Goal: Transaction & Acquisition: Download file/media

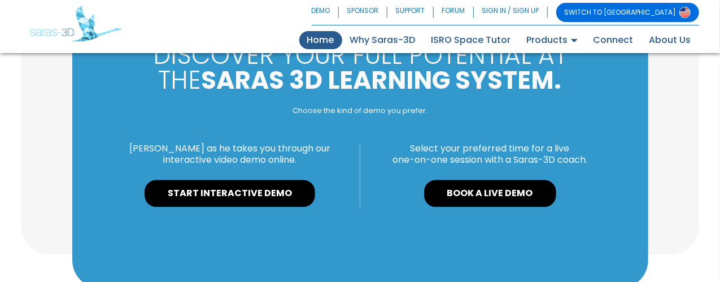
scroll to position [1242, 0]
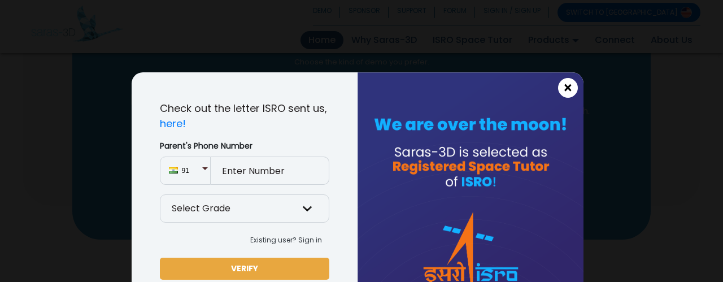
click at [563, 89] on span "×" at bounding box center [568, 88] width 10 height 15
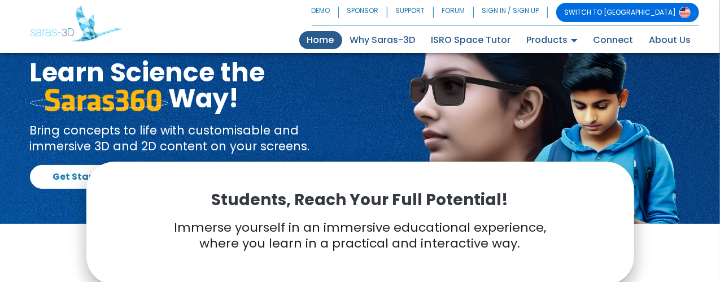
scroll to position [0, 0]
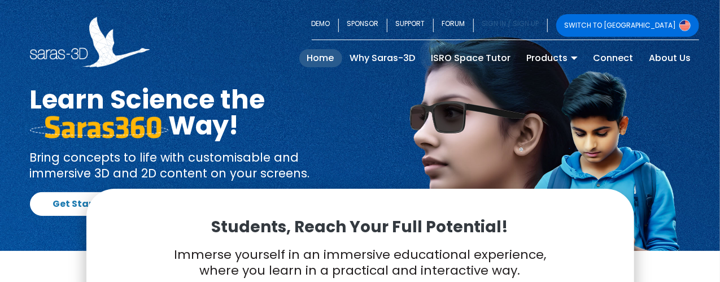
click at [548, 29] on link "SIGN IN / SIGN UP" at bounding box center [511, 25] width 74 height 23
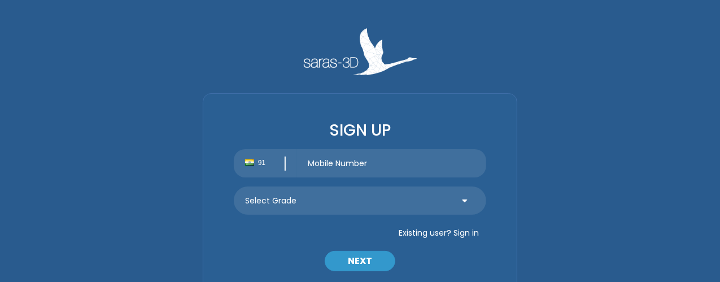
click at [372, 164] on div "SIGN UP 91 Select Grade Grade 9 th Grade 10 th Grade 11 th Grade 12 th Existing…" at bounding box center [360, 198] width 315 height 211
type input "8433484673"
click at [377, 202] on select "Select Grade Grade 9 th Grade 10 th Grade 11 th Grade 12 th" at bounding box center [360, 200] width 253 height 28
select select "10"
click at [234, 186] on select "Select Grade Grade 9 th Grade 10 th Grade 11 th Grade 12 th" at bounding box center [360, 200] width 253 height 28
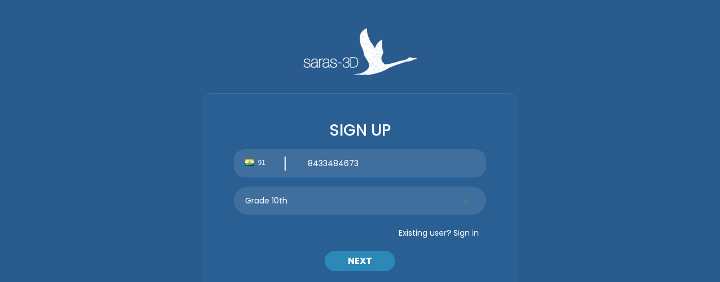
click at [359, 259] on button "NEXT" at bounding box center [360, 261] width 71 height 20
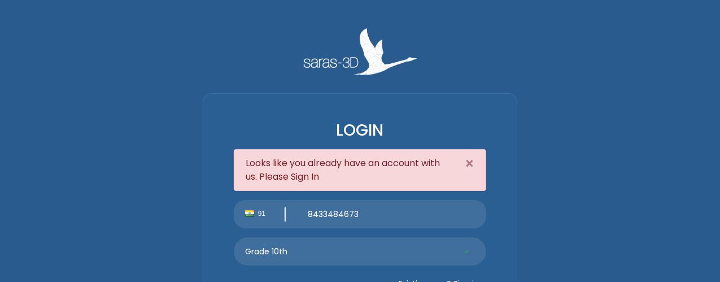
scroll to position [100, 0]
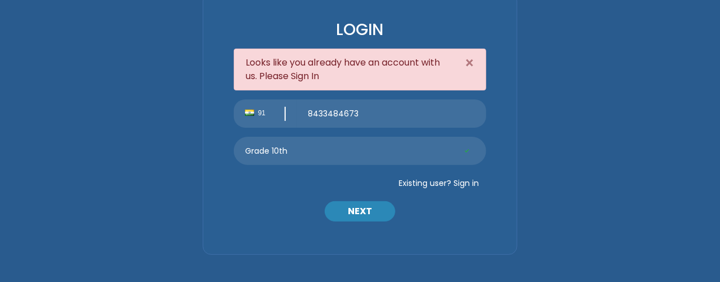
click at [378, 210] on button "NEXT" at bounding box center [360, 211] width 71 height 20
click at [367, 211] on button "NEXT" at bounding box center [360, 211] width 71 height 20
click at [461, 180] on button "Existing user? Sign in" at bounding box center [438, 183] width 95 height 18
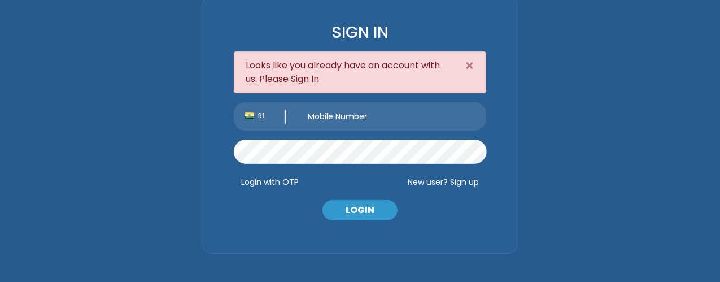
scroll to position [96, 0]
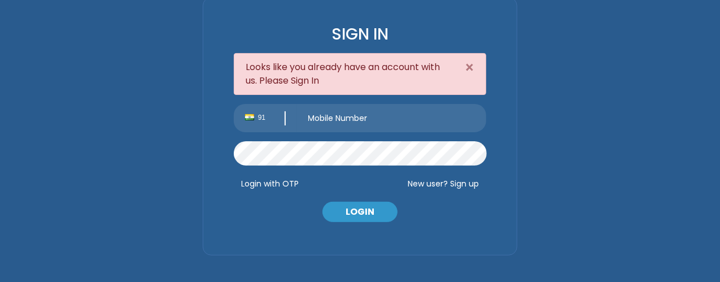
click at [379, 124] on input "text" at bounding box center [392, 118] width 190 height 28
type input "8433484673"
click at [369, 217] on button "LOGIN" at bounding box center [359, 212] width 75 height 20
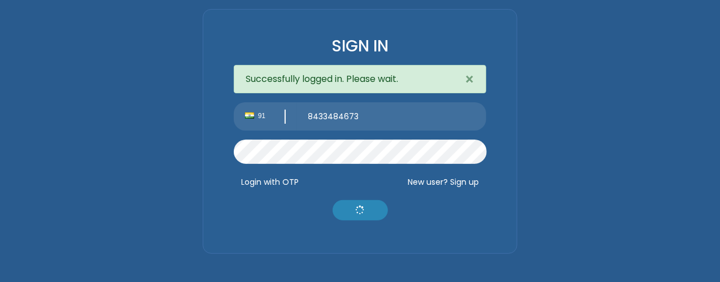
scroll to position [82, 0]
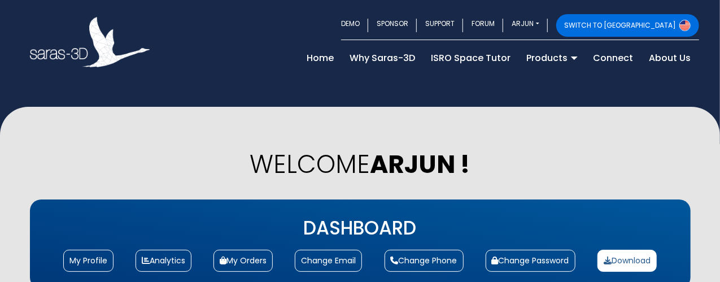
click at [620, 250] on link "Download" at bounding box center [626, 261] width 59 height 22
click at [626, 250] on link "Download" at bounding box center [626, 261] width 59 height 22
click at [623, 250] on link "Download" at bounding box center [626, 261] width 59 height 22
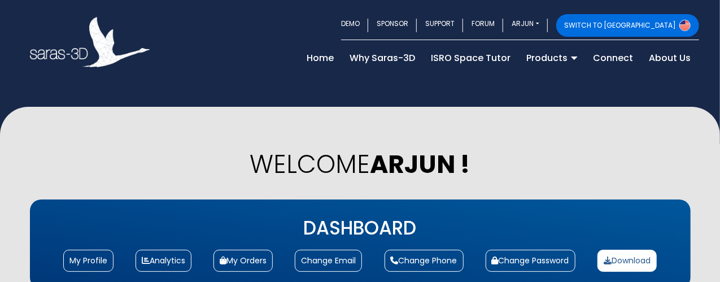
click at [623, 250] on link "Download" at bounding box center [626, 261] width 59 height 22
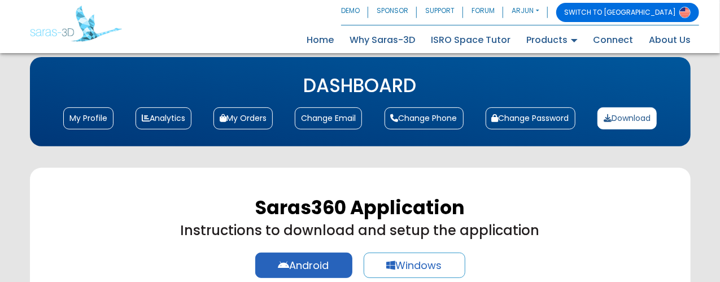
scroll to position [226, 0]
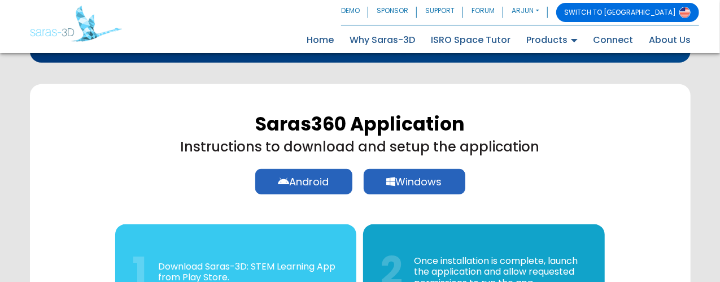
click at [455, 169] on link "Windows" at bounding box center [415, 181] width 102 height 25
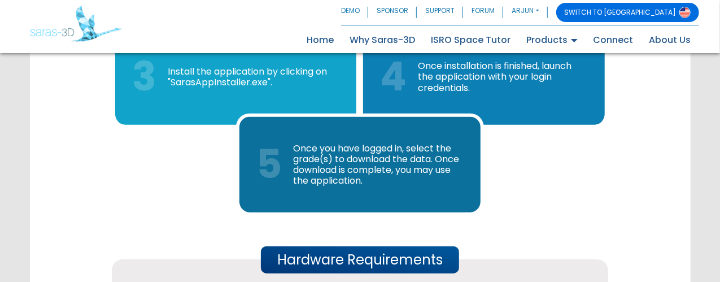
scroll to position [565, 0]
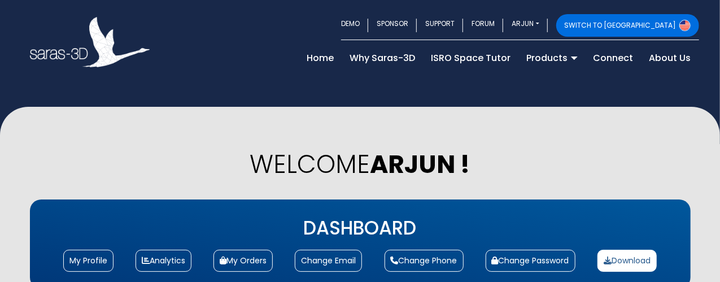
scroll to position [56, 0]
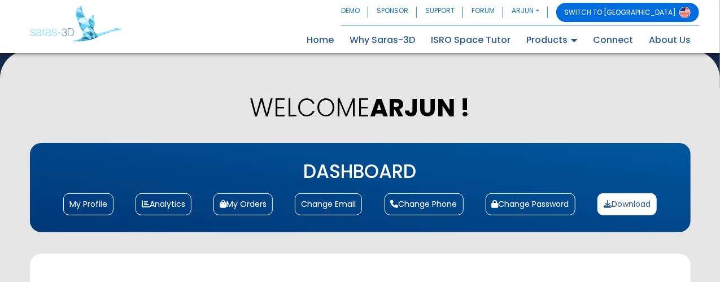
click at [630, 193] on link "Download" at bounding box center [626, 204] width 59 height 22
click at [632, 193] on link "Download" at bounding box center [626, 204] width 59 height 22
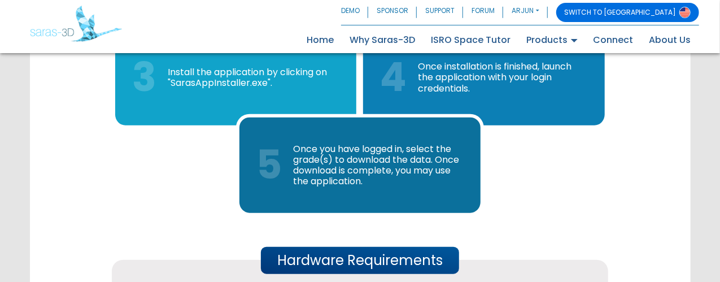
scroll to position [508, 0]
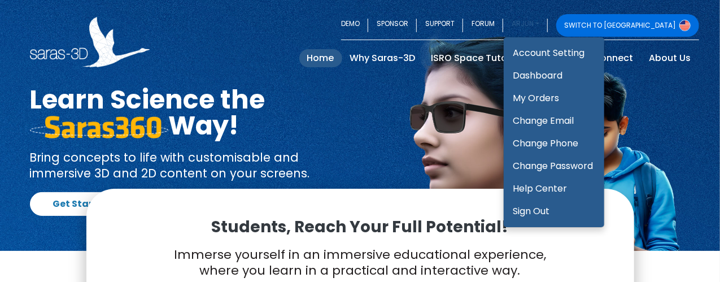
click at [547, 27] on link "ARJUN" at bounding box center [525, 25] width 44 height 23
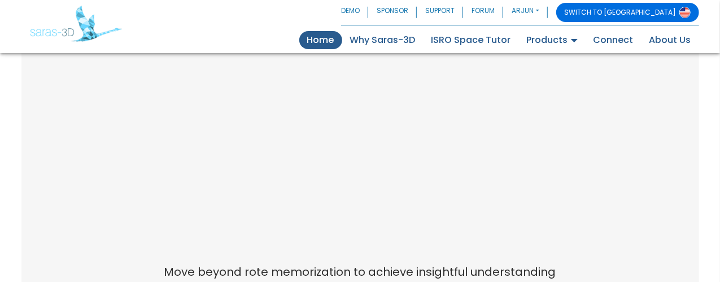
scroll to position [443, 0]
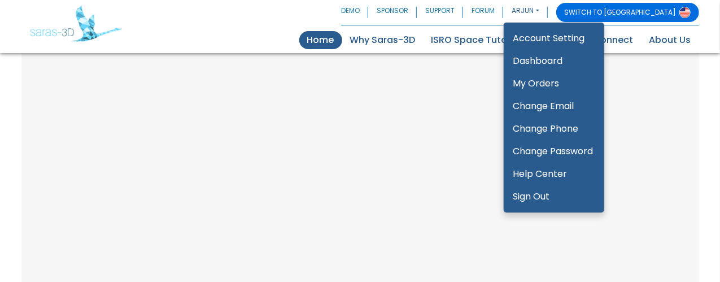
click at [547, 6] on link "ARJUN" at bounding box center [525, 12] width 44 height 19
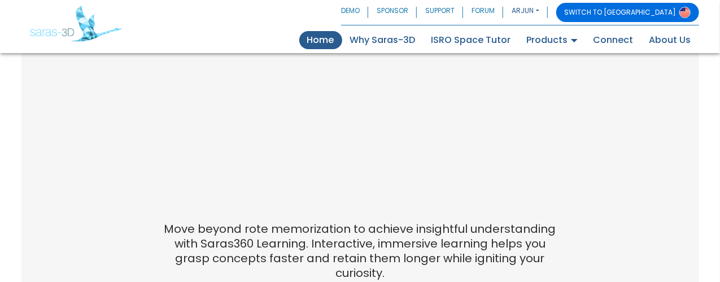
scroll to position [499, 0]
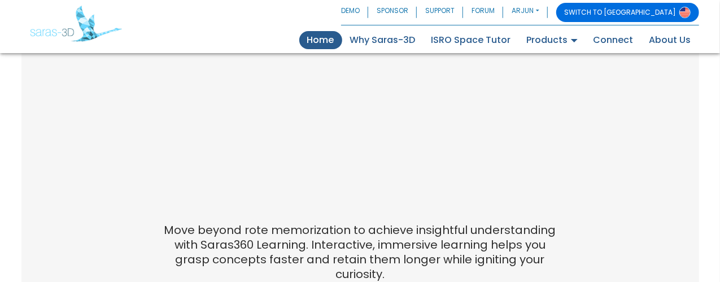
click at [340, 40] on link "Home (current)" at bounding box center [320, 40] width 43 height 18
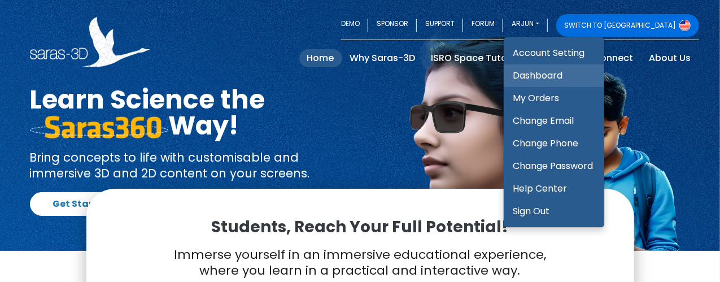
click at [600, 73] on link "Dashboard" at bounding box center [554, 75] width 100 height 23
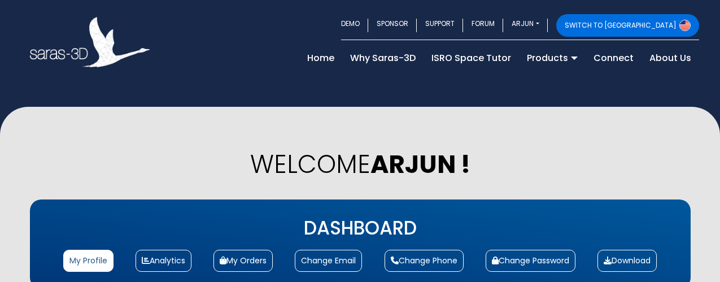
select select "10"
click at [260, 250] on link "My Orders" at bounding box center [242, 261] width 59 height 22
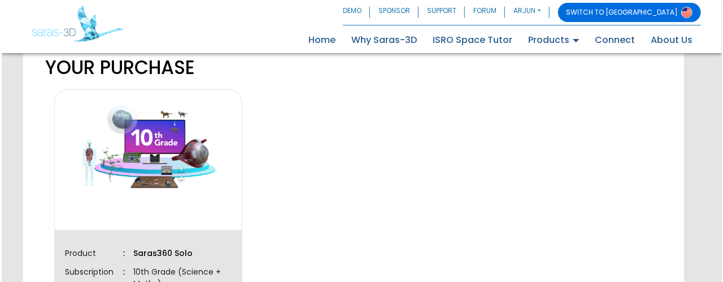
scroll to position [339, 0]
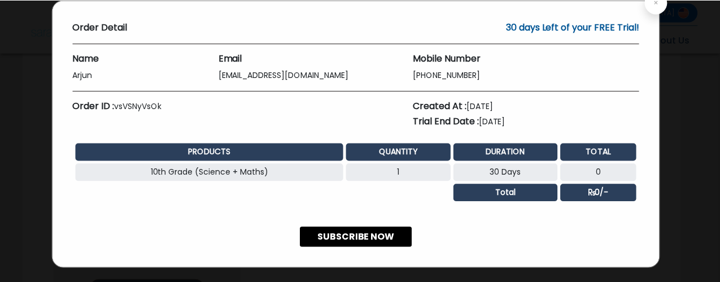
scroll to position [0, 0]
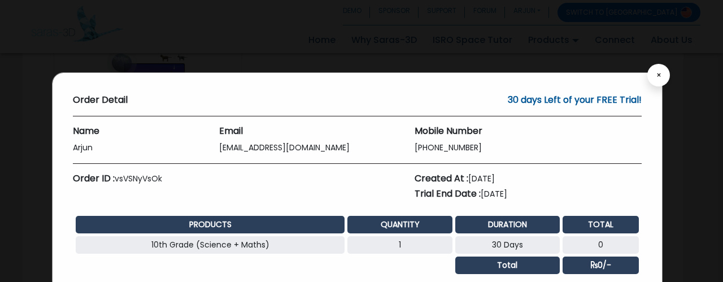
click at [656, 76] on span "×" at bounding box center [658, 75] width 5 height 8
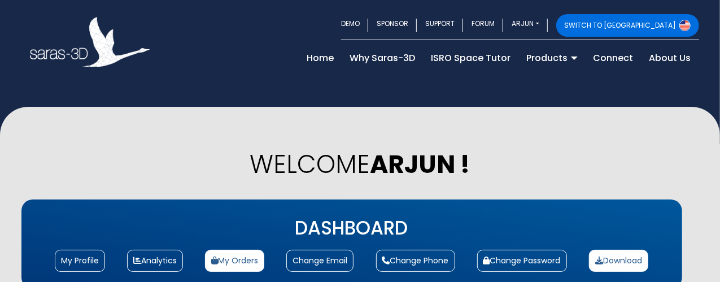
click at [605, 250] on link "Download" at bounding box center [618, 261] width 59 height 22
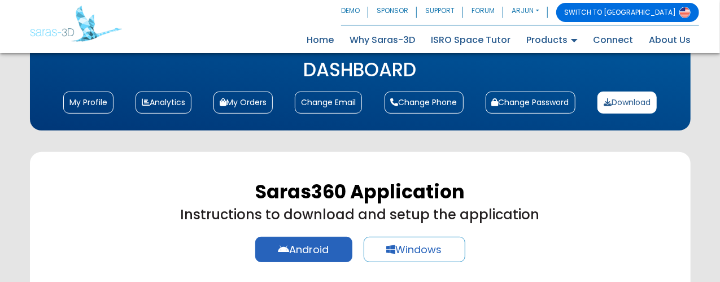
scroll to position [169, 0]
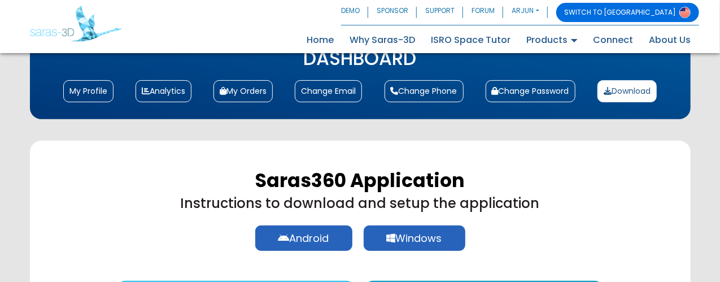
click at [440, 225] on link "Windows" at bounding box center [415, 237] width 102 height 25
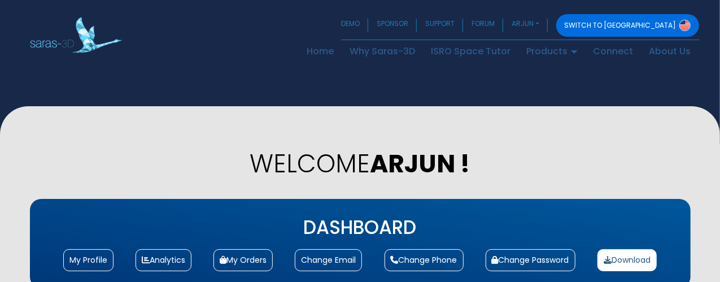
scroll to position [0, 0]
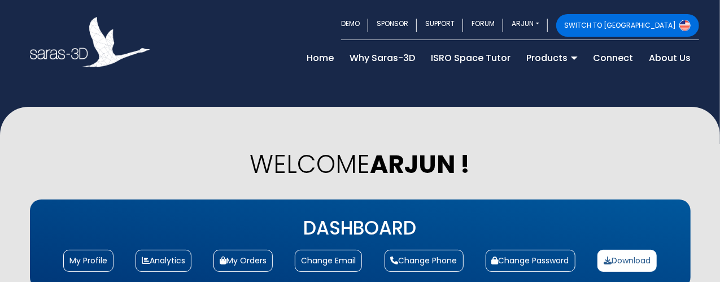
click at [620, 250] on link "Download" at bounding box center [626, 261] width 59 height 22
click at [623, 250] on link "Download" at bounding box center [626, 261] width 59 height 22
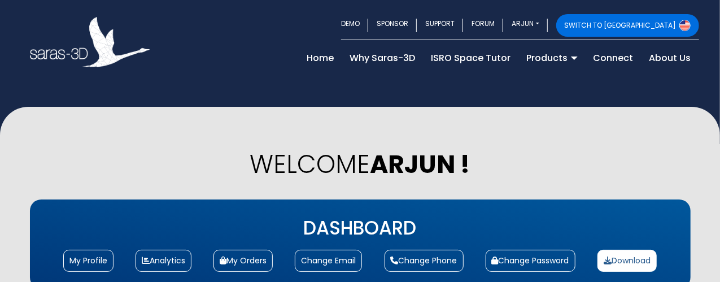
click at [623, 250] on link "Download" at bounding box center [626, 261] width 59 height 22
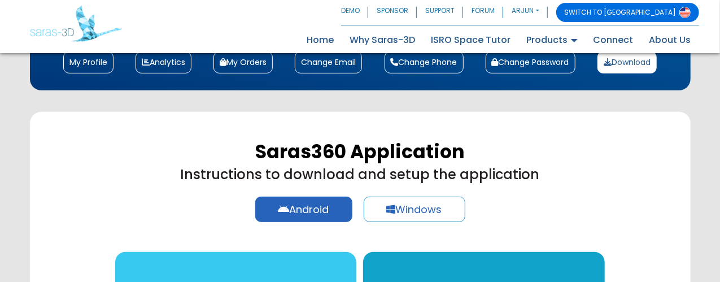
scroll to position [226, 0]
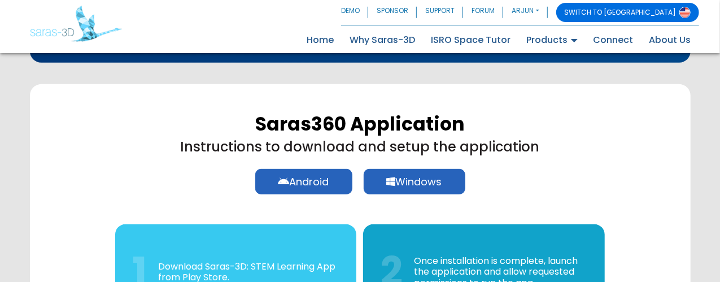
click at [449, 169] on link "Windows" at bounding box center [415, 181] width 102 height 25
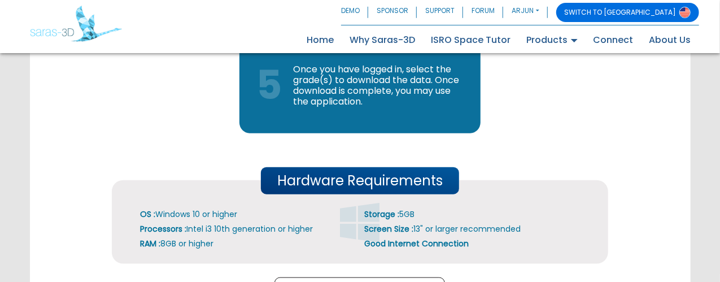
scroll to position [621, 0]
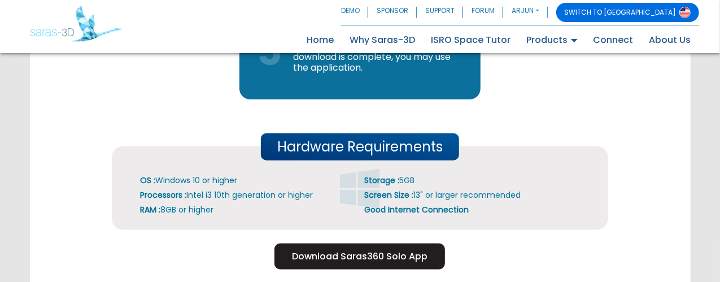
click at [401, 243] on button "Download Saras360 Solo App" at bounding box center [359, 256] width 171 height 26
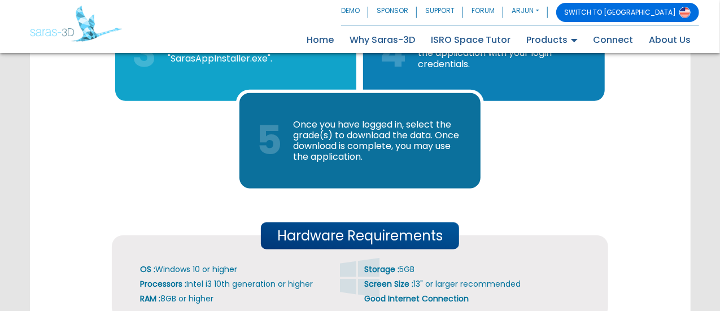
scroll to position [583, 0]
